Goal: Information Seeking & Learning: Get advice/opinions

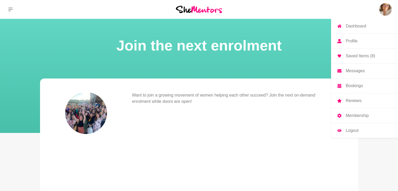
click at [385, 10] on img at bounding box center [385, 9] width 13 height 13
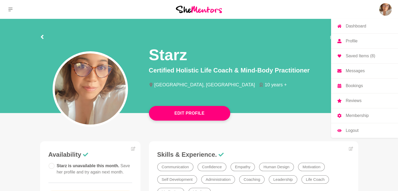
click at [355, 73] on link "Messages" at bounding box center [364, 71] width 67 height 15
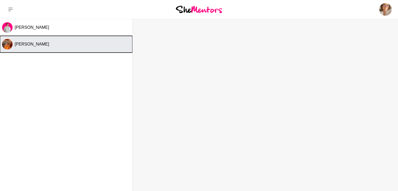
click at [62, 46] on div "[PERSON_NAME]" at bounding box center [73, 44] width 116 height 5
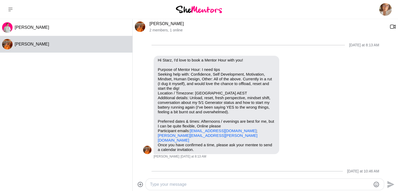
scroll to position [69, 0]
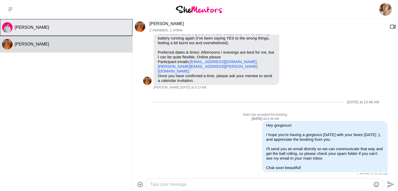
click at [71, 26] on div "[PERSON_NAME]" at bounding box center [73, 27] width 116 height 5
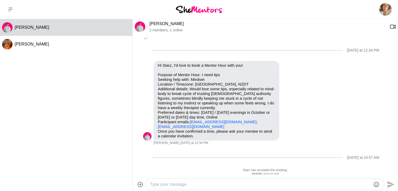
scroll to position [83, 0]
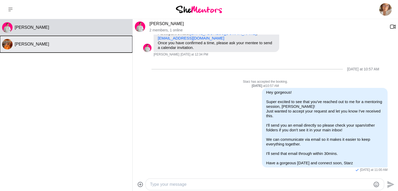
click at [75, 42] on div "[PERSON_NAME]" at bounding box center [73, 44] width 116 height 5
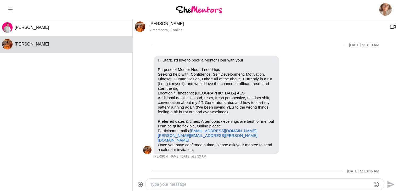
scroll to position [69, 0]
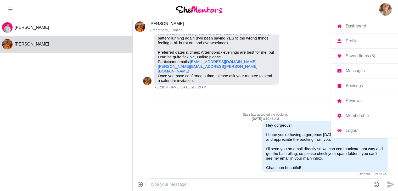
click at [389, 10] on img at bounding box center [385, 9] width 13 height 13
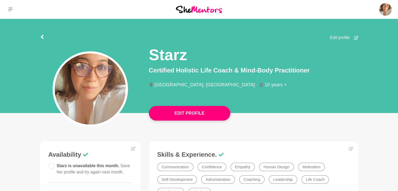
click at [116, 97] on img at bounding box center [90, 88] width 71 height 71
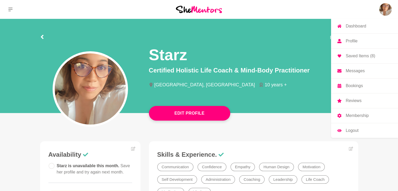
click at [361, 102] on link "Reviews" at bounding box center [364, 100] width 67 height 15
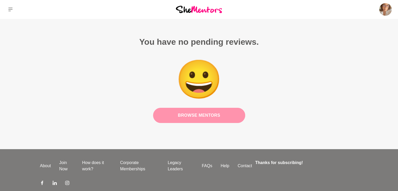
click at [241, 113] on link "Browse Mentors" at bounding box center [199, 115] width 92 height 15
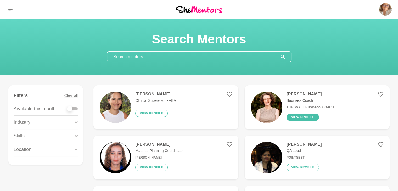
click at [311, 115] on button "View profile" at bounding box center [303, 117] width 32 height 7
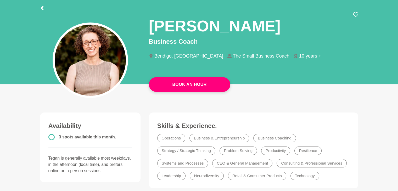
scroll to position [27, 0]
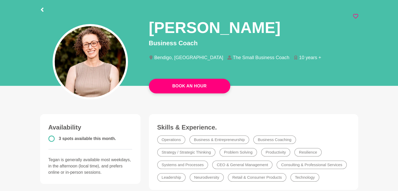
click at [355, 16] on icon at bounding box center [355, 16] width 5 height 5
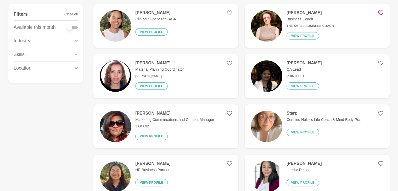
scroll to position [81, 0]
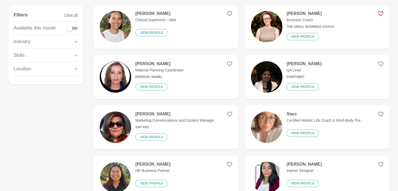
click at [76, 40] on icon at bounding box center [76, 41] width 3 height 7
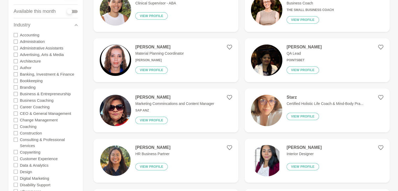
scroll to position [97, 0]
click at [33, 128] on label "Coaching" at bounding box center [28, 126] width 16 height 7
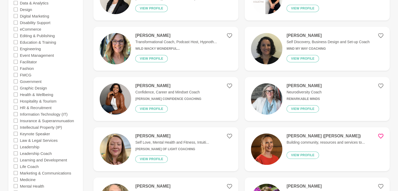
scroll to position [260, 0]
click at [43, 94] on label "Health & Wellbeing" at bounding box center [36, 94] width 33 height 7
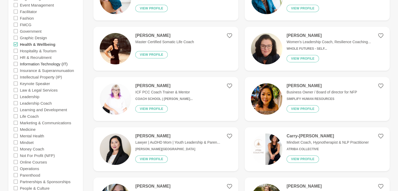
scroll to position [317, 0]
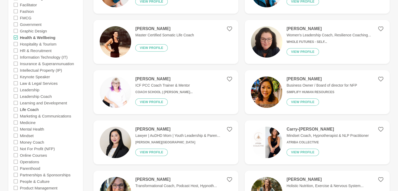
click at [30, 109] on label "Life Coach" at bounding box center [29, 109] width 19 height 7
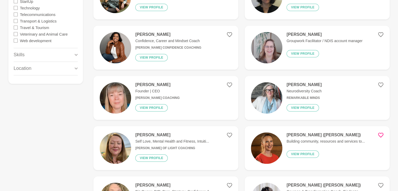
scroll to position [562, 0]
click at [172, 48] on h6 "[PERSON_NAME] Confidence Coaching" at bounding box center [168, 48] width 66 height 4
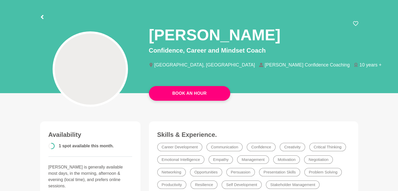
scroll to position [20, 0]
